Goal: Transaction & Acquisition: Purchase product/service

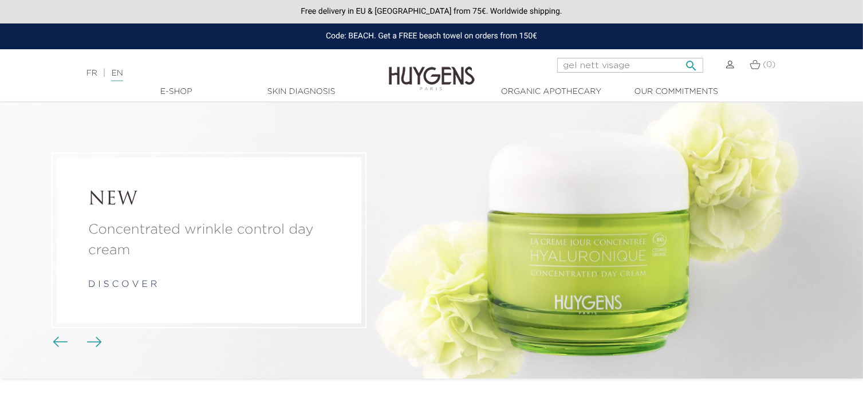
type input "gel nett visage"
click at [688, 64] on icon "" at bounding box center [692, 63] width 14 height 14
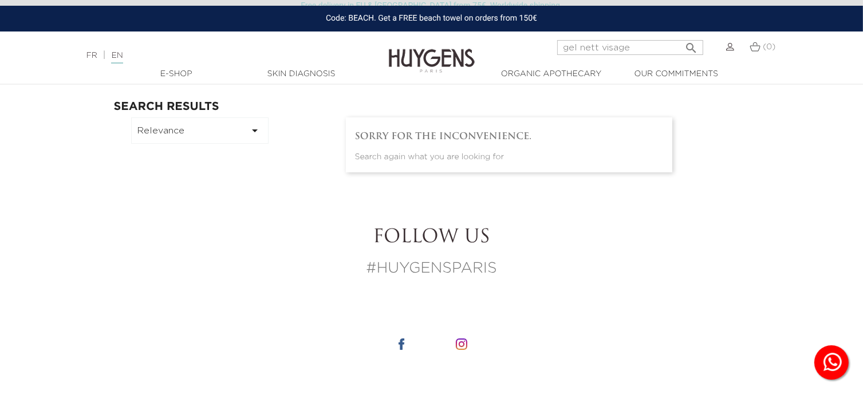
scroll to position [13, 0]
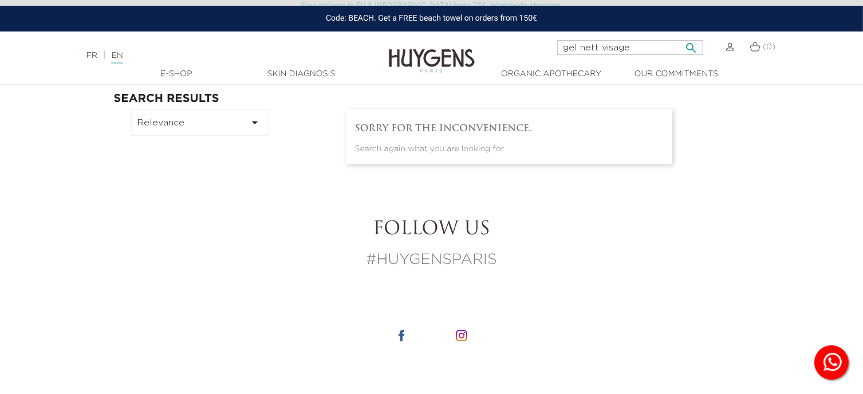
drag, startPoint x: 644, startPoint y: 48, endPoint x: 491, endPoint y: 38, distance: 153.2
click at [491, 38] on nav "Language: FR | EN Français English gel nett visage  Search (0) " at bounding box center [431, 45] width 863 height 29
type input "infusion blanc"
click at [681, 37] on button " Search" at bounding box center [691, 44] width 21 height 15
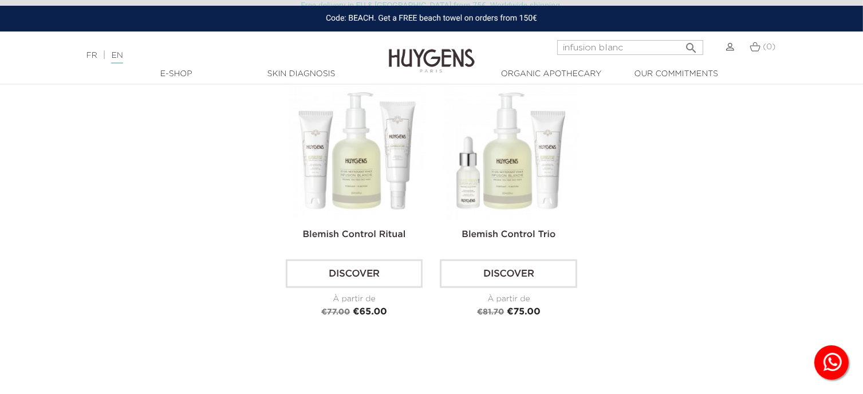
scroll to position [1001, 0]
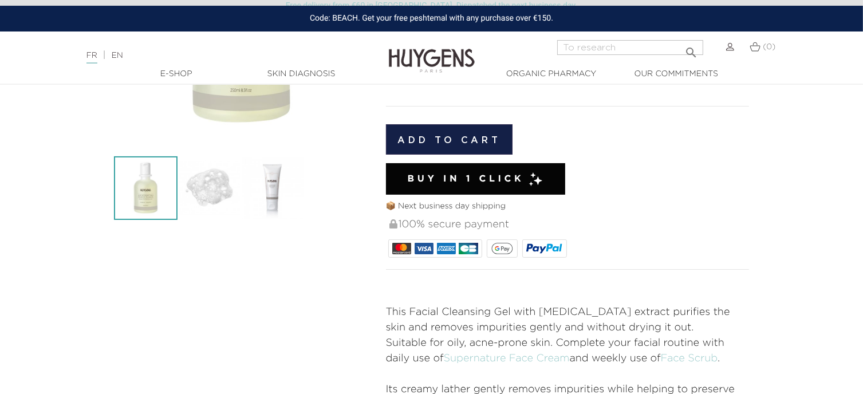
scroll to position [259, 0]
click at [727, 220] on div "100% secure payment" at bounding box center [568, 224] width 361 height 25
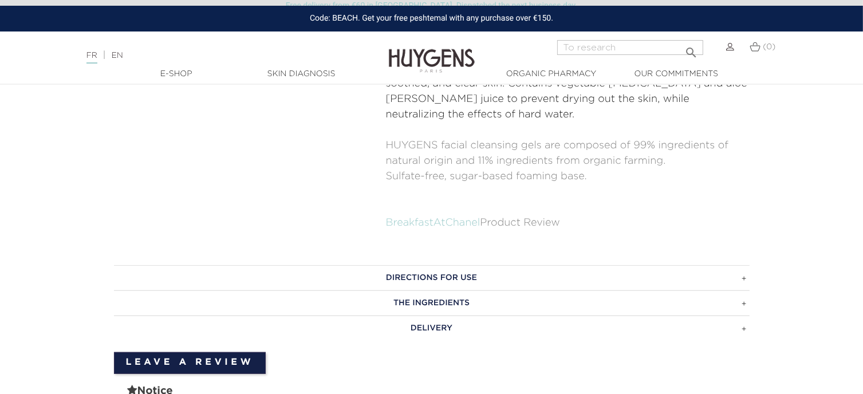
scroll to position [503, 0]
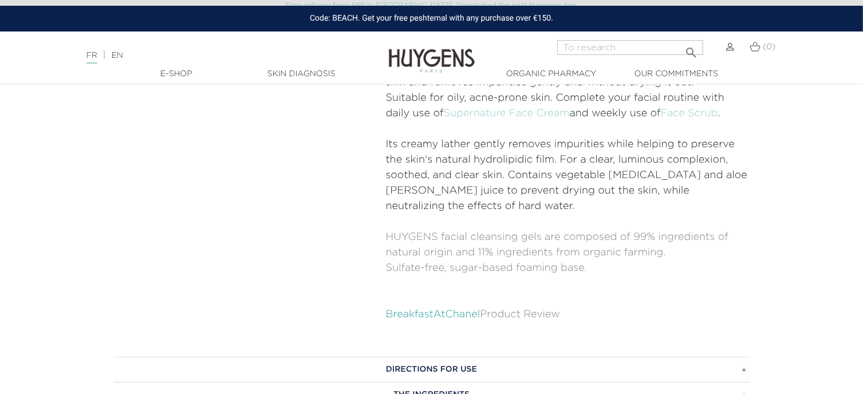
drag, startPoint x: 430, startPoint y: 321, endPoint x: 430, endPoint y: 314, distance: 6.9
click at [430, 314] on p "BreakfastAtChanel Product Review" at bounding box center [568, 314] width 364 height 15
click at [430, 314] on font "BreakfastAtChanel" at bounding box center [433, 314] width 94 height 10
